Goal: Task Accomplishment & Management: Manage account settings

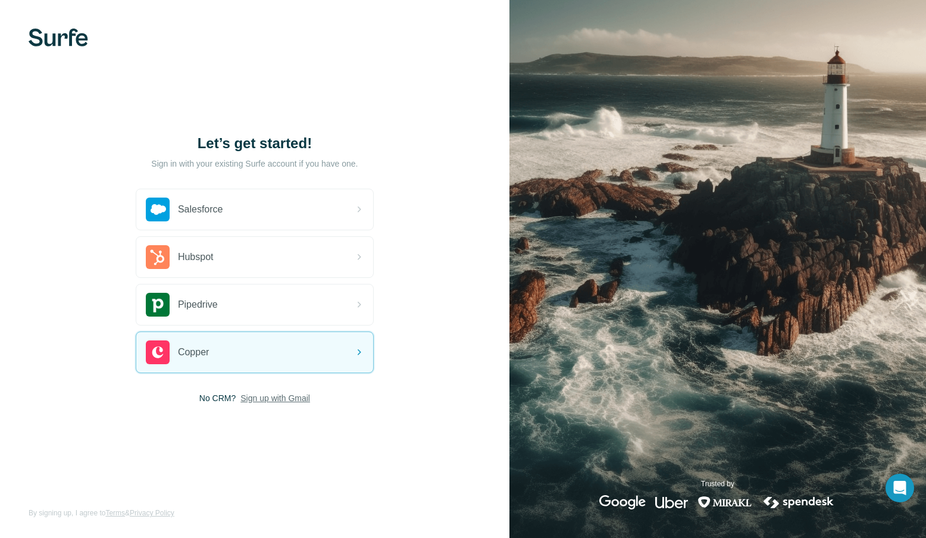
click at [272, 402] on span "Sign up with Gmail" at bounding box center [275, 398] width 70 height 12
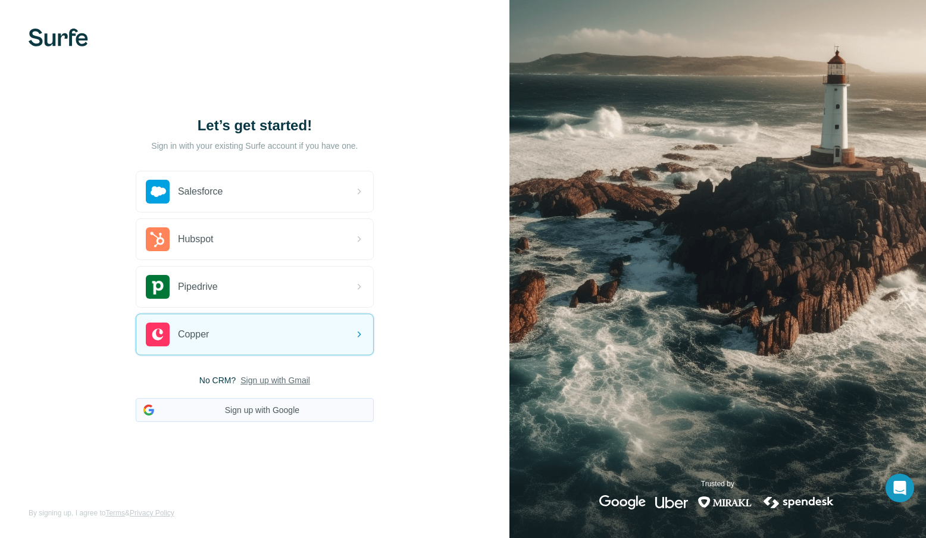
click at [276, 410] on button "Sign up with Google" at bounding box center [255, 410] width 238 height 24
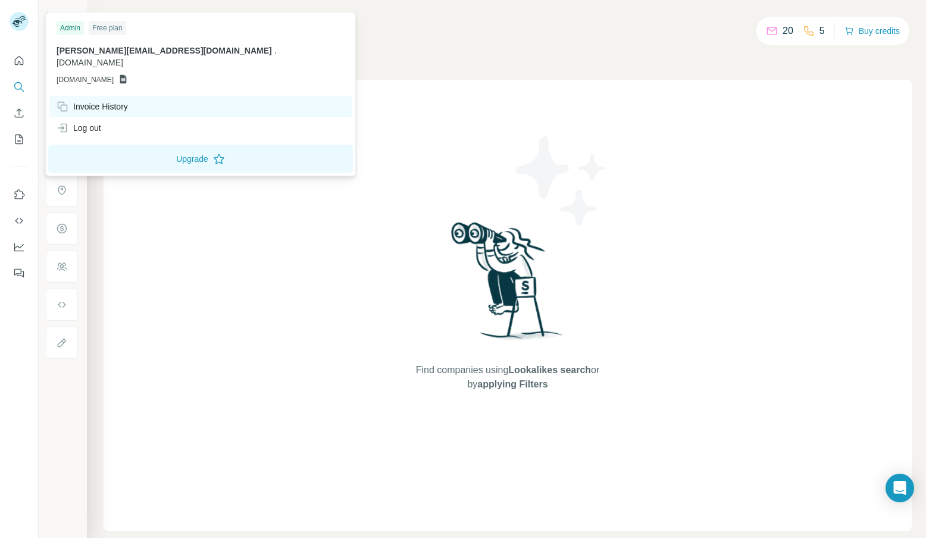
click at [103, 96] on div "Invoice History" at bounding box center [200, 106] width 302 height 21
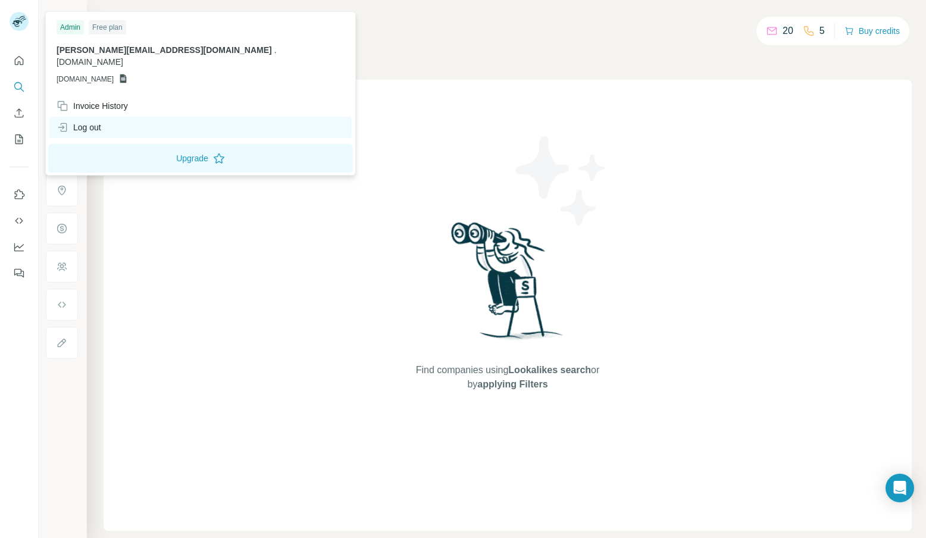
scroll to position [1, 0]
click at [104, 117] on div "Log out" at bounding box center [200, 127] width 302 height 21
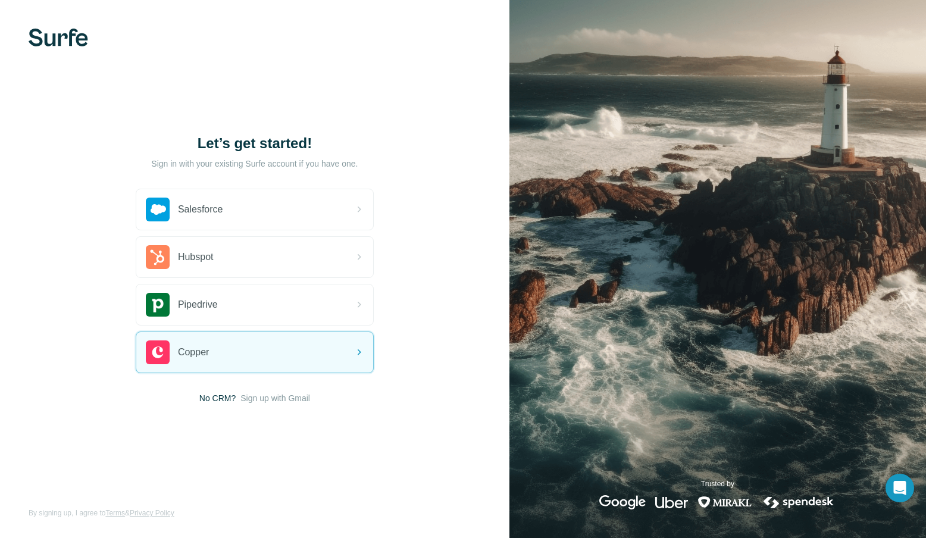
drag, startPoint x: 283, startPoint y: 397, endPoint x: 296, endPoint y: 395, distance: 12.7
click at [283, 397] on span "Sign up with Gmail" at bounding box center [275, 398] width 70 height 12
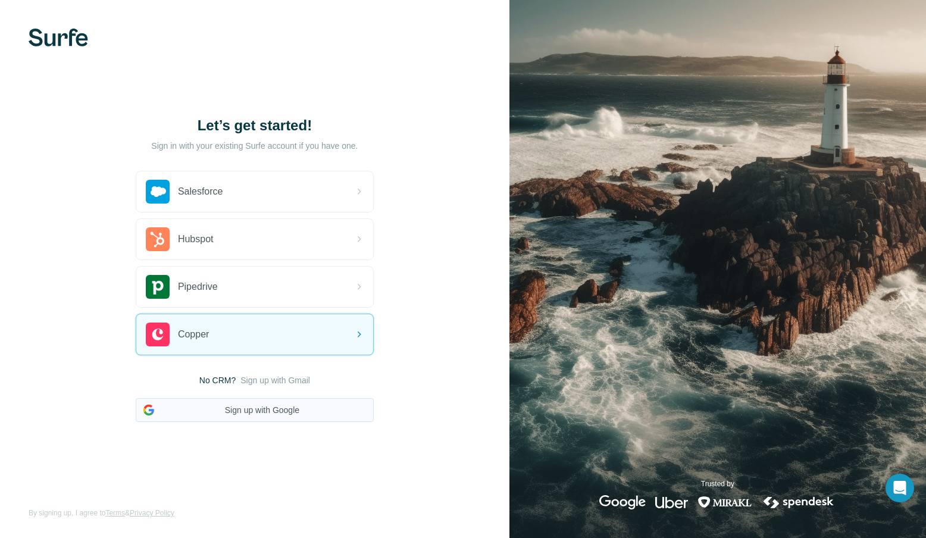
click at [353, 412] on button "Sign up with Google" at bounding box center [255, 410] width 238 height 24
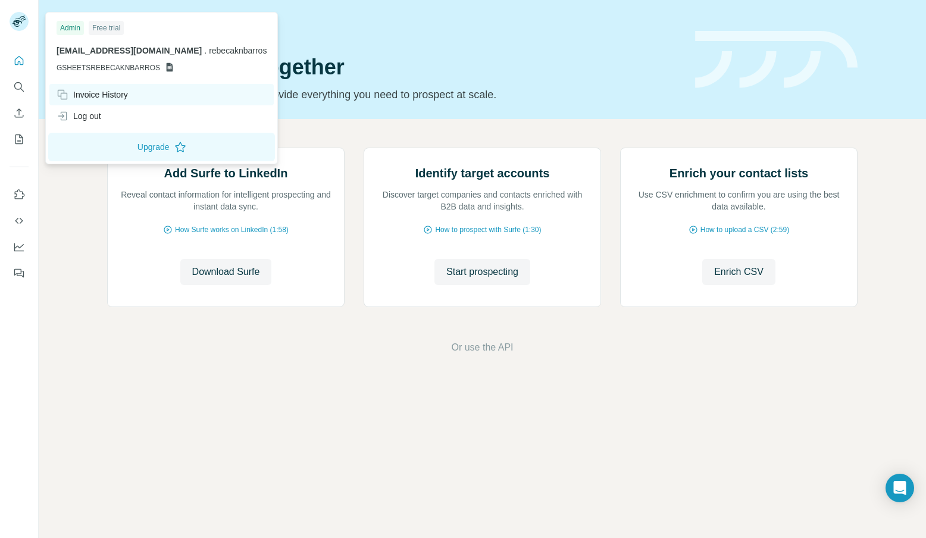
click at [111, 98] on div "Invoice History" at bounding box center [92, 95] width 71 height 12
